Goal: Information Seeking & Learning: Check status

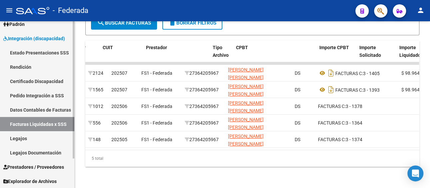
scroll to position [0, 82]
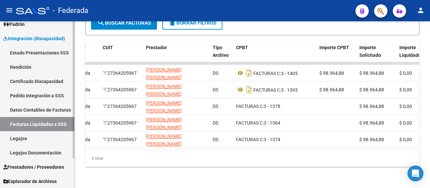
click at [21, 139] on link "Legajos" at bounding box center [37, 139] width 74 height 14
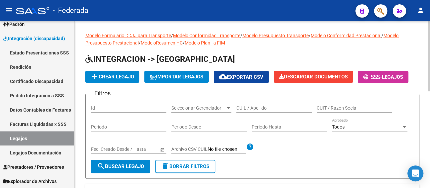
click at [268, 110] on input "CUIL / Apellido" at bounding box center [273, 109] width 75 height 6
paste input "[PERSON_NAME]"
type input "[PERSON_NAME]"
click at [134, 162] on button "search Buscar Legajo" at bounding box center [120, 166] width 59 height 13
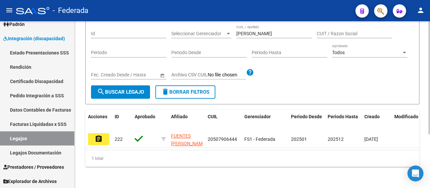
scroll to position [80, 0]
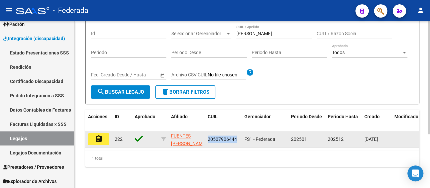
drag, startPoint x: 238, startPoint y: 134, endPoint x: 206, endPoint y: 134, distance: 31.6
click at [206, 134] on datatable-body-cell "20507906444" at bounding box center [223, 140] width 37 height 16
copy span "20507906444"
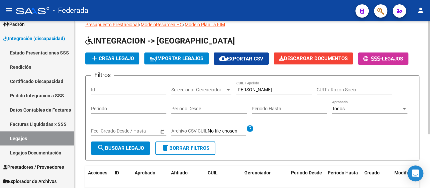
scroll to position [13, 0]
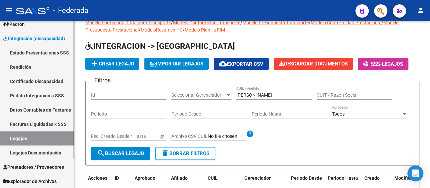
click at [49, 121] on link "Facturas Liquidadas x SSS" at bounding box center [37, 124] width 74 height 14
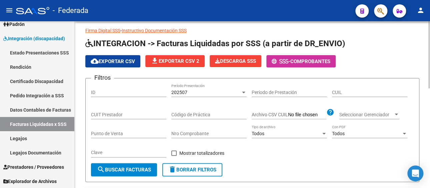
click at [239, 92] on div "202507" at bounding box center [205, 93] width 69 height 6
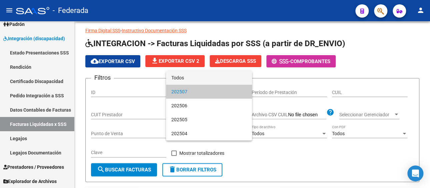
click at [184, 78] on span "Todos" at bounding box center [208, 78] width 75 height 14
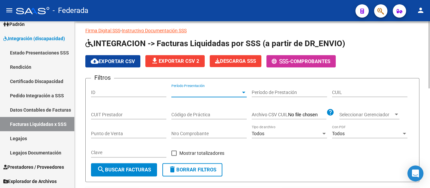
click at [354, 93] on input "CUIL" at bounding box center [369, 93] width 75 height 6
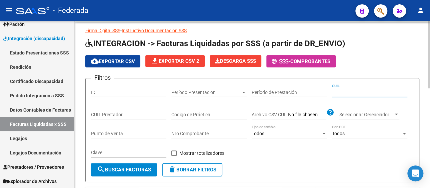
paste input "20-50790644-4"
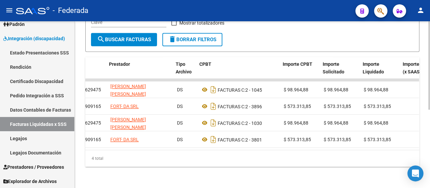
scroll to position [0, 119]
type input "20-50790644-4"
click at [267, 147] on datatable-body "2005 202507 FS1 - Federada 27354629475 [PERSON_NAME] [PERSON_NAME] DS FACTURAS …" at bounding box center [251, 115] width 333 height 72
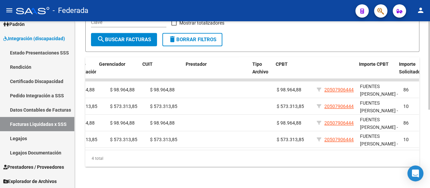
scroll to position [0, 0]
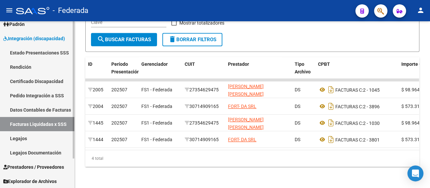
click at [42, 96] on link "Pedido Integración a SSS" at bounding box center [37, 96] width 74 height 14
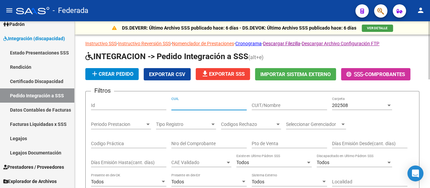
click at [203, 105] on input "CUIL" at bounding box center [208, 106] width 75 height 6
paste input "20507906444"
type input "20507906444"
click at [365, 104] on div "202508" at bounding box center [359, 106] width 54 height 6
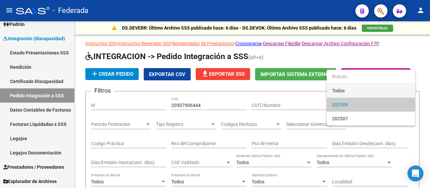
click at [347, 90] on span "Todos" at bounding box center [371, 91] width 78 height 14
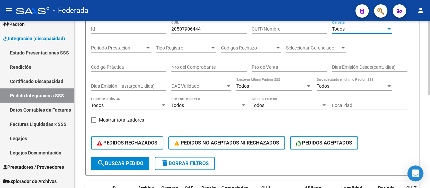
scroll to position [133, 0]
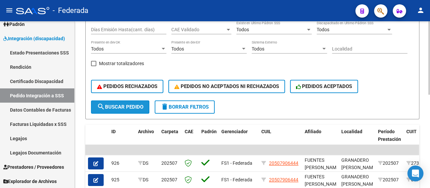
click at [119, 105] on span "search Buscar Pedido" at bounding box center [120, 107] width 46 height 6
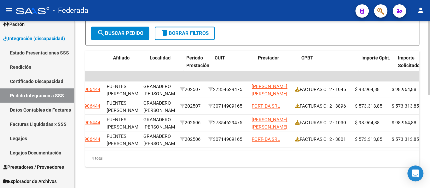
scroll to position [0, 191]
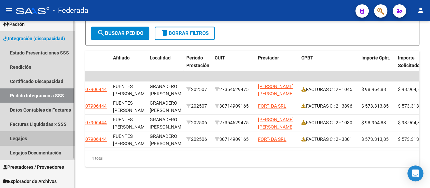
click at [39, 143] on link "Legajos" at bounding box center [37, 139] width 74 height 14
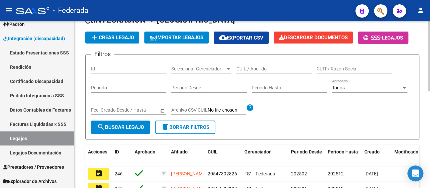
scroll to position [33, 0]
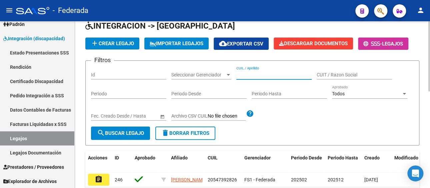
click at [262, 74] on input "CUIL / Apellido" at bounding box center [273, 75] width 75 height 6
paste input "20507906444"
type input "20507906444"
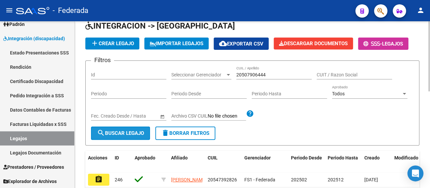
click at [117, 133] on span "search Buscar Legajo" at bounding box center [120, 134] width 47 height 6
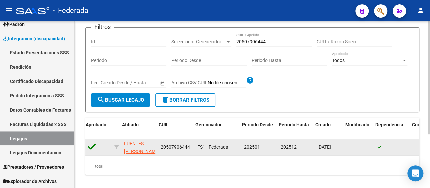
scroll to position [0, 49]
